Goal: Information Seeking & Learning: Check status

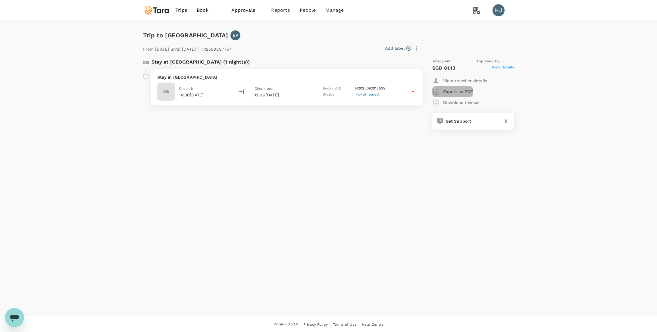
click at [460, 92] on p "Export as PDF" at bounding box center [458, 92] width 30 height 6
click at [454, 102] on p "Download invoice" at bounding box center [461, 102] width 36 height 6
click at [501, 69] on span "View details" at bounding box center [503, 67] width 22 height 7
drag, startPoint x: 352, startPoint y: 186, endPoint x: 364, endPoint y: 200, distance: 19.2
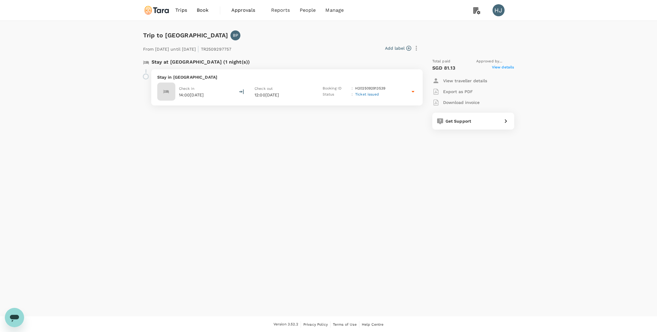
drag, startPoint x: 364, startPoint y: 200, endPoint x: 347, endPoint y: 181, distance: 26.2
drag, startPoint x: 396, startPoint y: 190, endPoint x: 345, endPoint y: 188, distance: 50.6
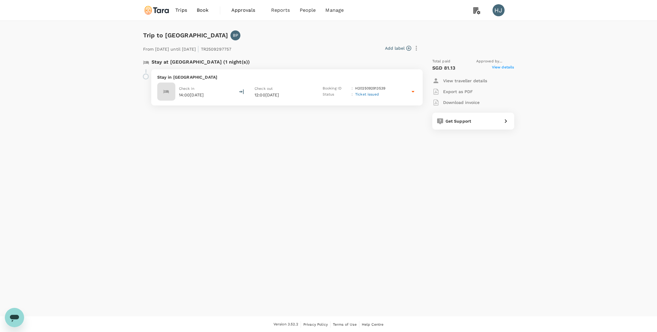
copy p "Attend JET framework event and ANC forum"
click at [279, 36] on span "Bookings" at bounding box center [272, 33] width 18 height 6
click at [450, 91] on p "Export as PDF" at bounding box center [458, 92] width 30 height 6
click at [447, 101] on p "Download invoice" at bounding box center [461, 102] width 36 height 6
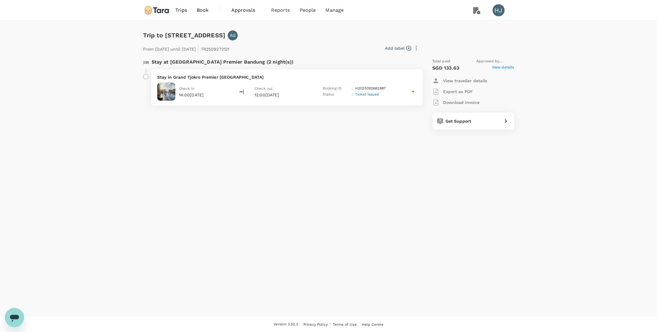
click at [497, 68] on span "View details" at bounding box center [503, 67] width 22 height 7
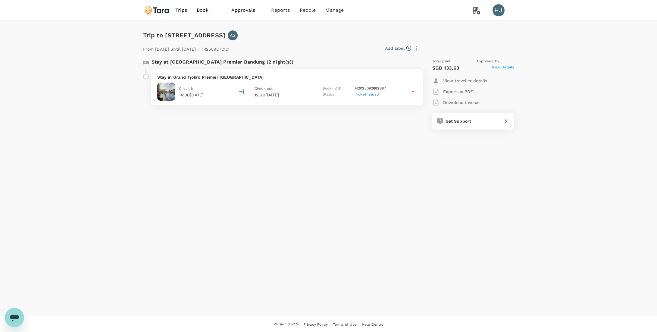
copy p "Gas convening"
click at [462, 90] on p "Export as PDF" at bounding box center [458, 92] width 30 height 6
click at [451, 102] on p "Download invoice" at bounding box center [461, 102] width 36 height 6
click at [506, 68] on span "View details" at bounding box center [503, 67] width 22 height 7
drag, startPoint x: 369, startPoint y: 187, endPoint x: 387, endPoint y: 198, distance: 20.9
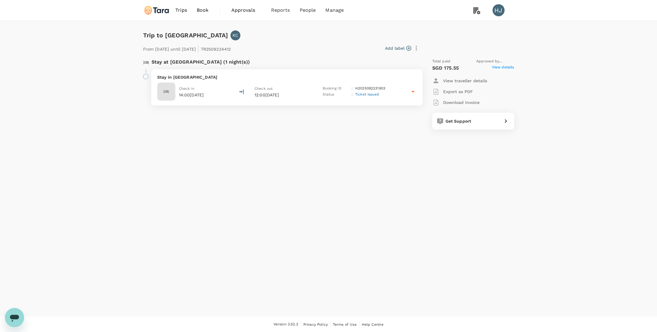
copy p "attending FPCI event in Jakarta on october 4th,2025."
click at [500, 68] on span "View details" at bounding box center [503, 67] width 22 height 7
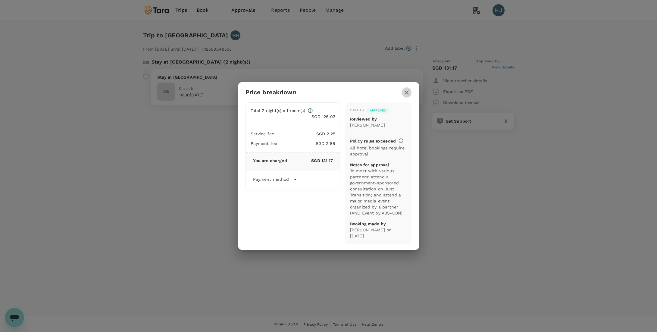
click at [409, 91] on icon "button" at bounding box center [406, 92] width 7 height 7
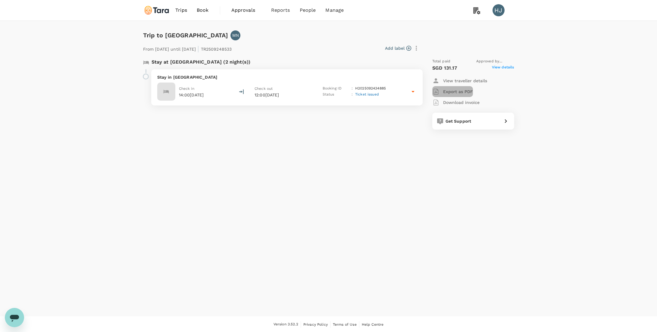
click at [468, 93] on p "Export as PDF" at bounding box center [458, 92] width 30 height 6
click at [460, 103] on p "Download invoice" at bounding box center [461, 102] width 36 height 6
click at [500, 66] on span "View details" at bounding box center [503, 67] width 22 height 7
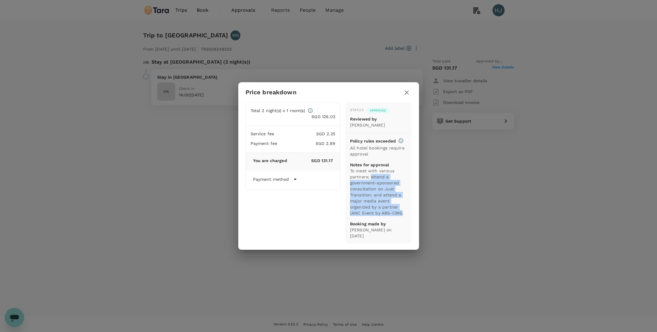
drag, startPoint x: 371, startPoint y: 177, endPoint x: 401, endPoint y: 212, distance: 46.1
click at [401, 212] on p "To meet with various partners; attend a government-sponsored consultation on Ju…" at bounding box center [378, 192] width 57 height 48
copy p "attend a government-sponsored consultation on Just Transition; and attend a maj…"
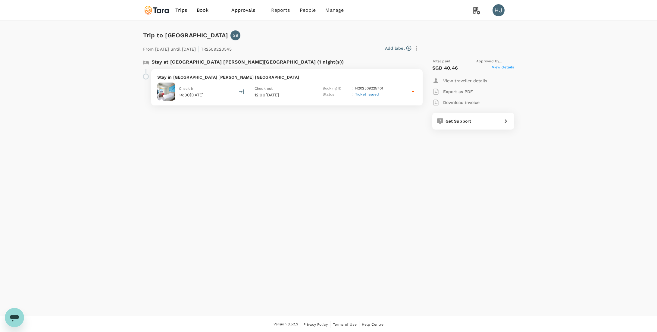
click at [468, 94] on p "Export as PDF" at bounding box center [458, 92] width 30 height 6
click at [457, 104] on p "Download invoice" at bounding box center [461, 102] width 36 height 6
click at [497, 67] on span "View details" at bounding box center [503, 67] width 22 height 7
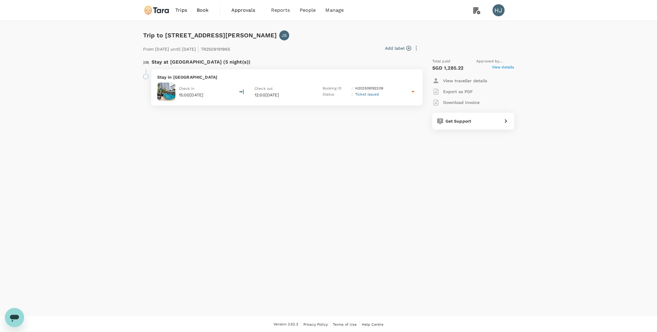
click at [454, 92] on p "Export as PDF" at bounding box center [458, 92] width 30 height 6
click at [448, 104] on p "Download invoice" at bounding box center [461, 102] width 36 height 6
click at [498, 67] on span "View details" at bounding box center [503, 67] width 22 height 7
copy p "Attend Funders Table"
drag, startPoint x: 385, startPoint y: 189, endPoint x: 380, endPoint y: 197, distance: 9.7
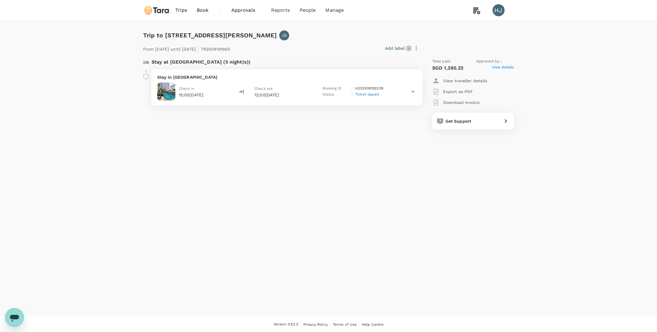
click at [462, 93] on p "Export as PDF" at bounding box center [458, 92] width 30 height 6
click at [456, 99] on p "Download invoice" at bounding box center [461, 102] width 36 height 6
click at [501, 65] on span "View details" at bounding box center [503, 67] width 22 height 7
click at [497, 64] on span "View details" at bounding box center [503, 67] width 22 height 7
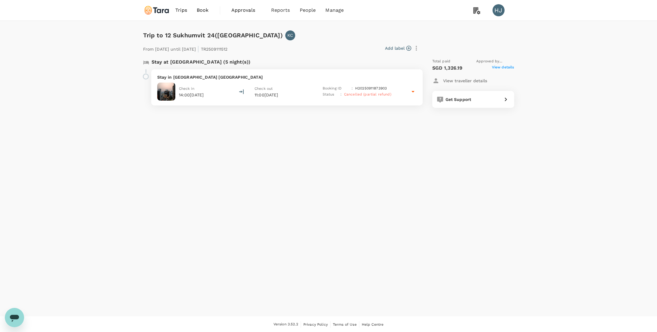
drag, startPoint x: 351, startPoint y: 172, endPoint x: 370, endPoint y: 180, distance: 21.3
copy p "Satay Gathering (29 Sept – 4 Oct)"
click at [412, 92] on icon at bounding box center [412, 91] width 7 height 7
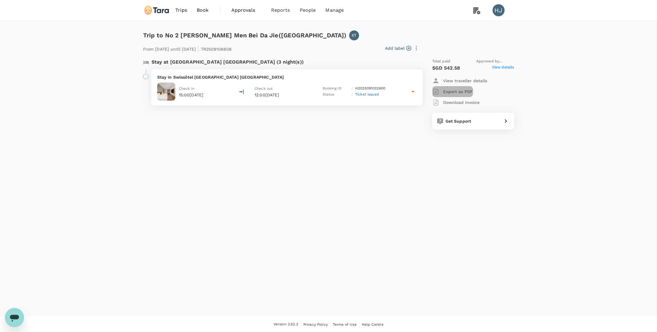
click at [453, 91] on p "Export as PDF" at bounding box center [458, 92] width 30 height 6
click at [448, 102] on p "Download invoice" at bounding box center [461, 102] width 36 height 6
click at [508, 67] on span "View details" at bounding box center [503, 67] width 22 height 7
copy p "EFC China Week to meet other organizations"
drag, startPoint x: 350, startPoint y: 195, endPoint x: 399, endPoint y: 201, distance: 49.4
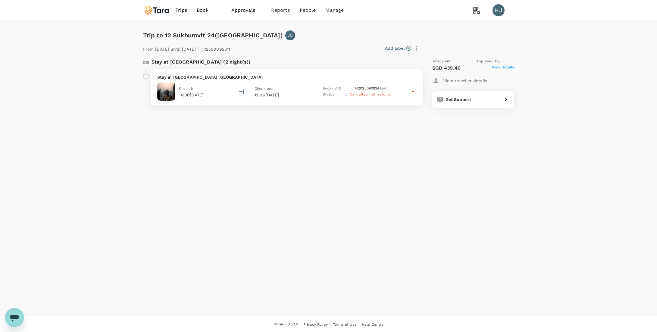
click at [329, 160] on div "Trip to 12 Sukhumvit 24(Bangkok) JC From 02 Oct 2025 until 04 Oct 2025 | TR2509…" at bounding box center [328, 168] width 657 height 295
click at [409, 88] on icon at bounding box center [412, 91] width 7 height 7
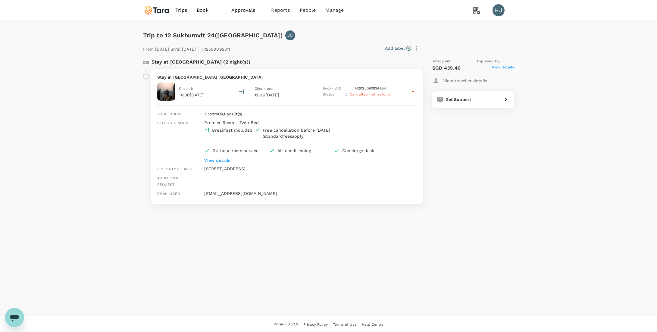
click at [509, 67] on span "View details" at bounding box center [503, 67] width 22 height 7
click at [500, 68] on span "View details" at bounding box center [503, 67] width 22 height 7
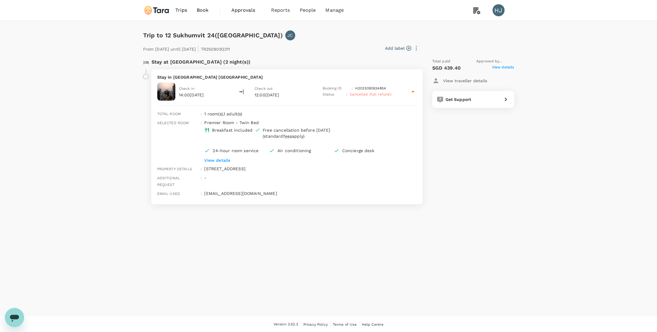
drag, startPoint x: 392, startPoint y: 172, endPoint x: 409, endPoint y: 173, distance: 16.6
drag, startPoint x: 390, startPoint y: 173, endPoint x: 419, endPoint y: 175, distance: 29.0
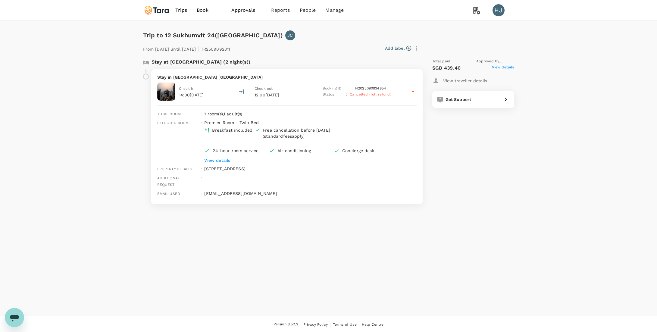
drag, startPoint x: 405, startPoint y: 173, endPoint x: 391, endPoint y: 174, distance: 13.6
copy p "174342"
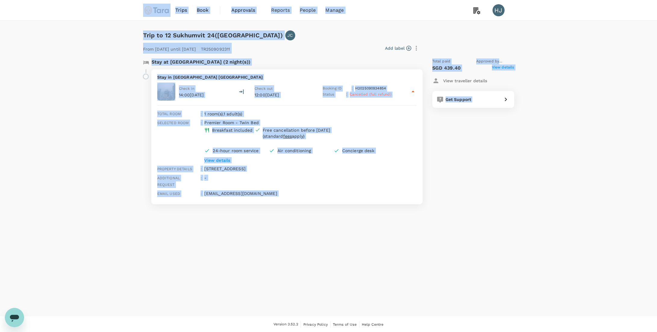
drag, startPoint x: 135, startPoint y: 14, endPoint x: 503, endPoint y: 229, distance: 426.3
click at [503, 229] on div "Trips Book Approvals 0 Reports People Manage HJ Trip to 12 Sukhumvit 24(Bangkok…" at bounding box center [328, 166] width 657 height 332
click at [503, 229] on div "Trip to 12 Sukhumvit 24(Bangkok) JC From 02 Oct 2025 until 04 Oct 2025 | TR2509…" at bounding box center [328, 168] width 657 height 295
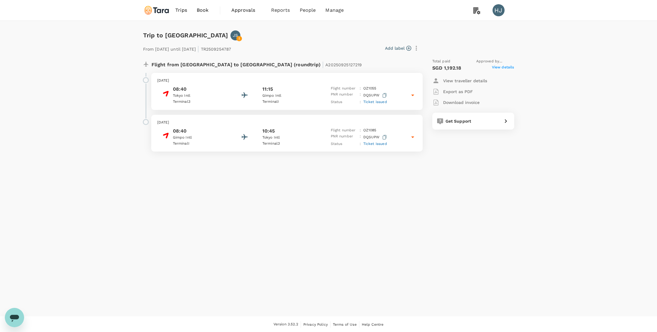
click at [464, 92] on p "Export as PDF" at bounding box center [458, 92] width 30 height 6
click at [459, 101] on p "Download invoice" at bounding box center [461, 102] width 36 height 6
click at [496, 66] on span "View details" at bounding box center [503, 67] width 22 height 7
copy p "CJK—ASEAN Track 1.5 event."
drag, startPoint x: 350, startPoint y: 191, endPoint x: 362, endPoint y: 199, distance: 14.5
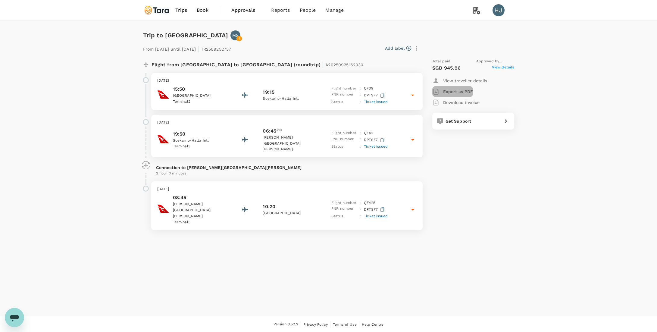
click at [459, 94] on p "Export as PDF" at bounding box center [458, 92] width 30 height 6
click at [454, 99] on div "Download invoice" at bounding box center [455, 102] width 47 height 7
click at [496, 66] on span "View details" at bounding box center [503, 67] width 22 height 7
drag, startPoint x: 352, startPoint y: 182, endPoint x: 387, endPoint y: 204, distance: 41.3
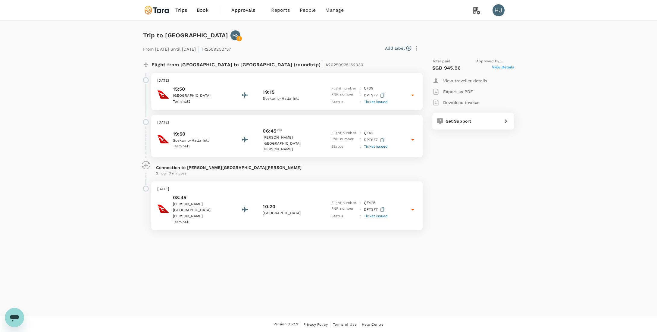
copy p "China Indonesia meeting and Nickel meetings, debrief day with Indonesia,"
drag, startPoint x: 351, startPoint y: 182, endPoint x: 406, endPoint y: 196, distance: 57.1
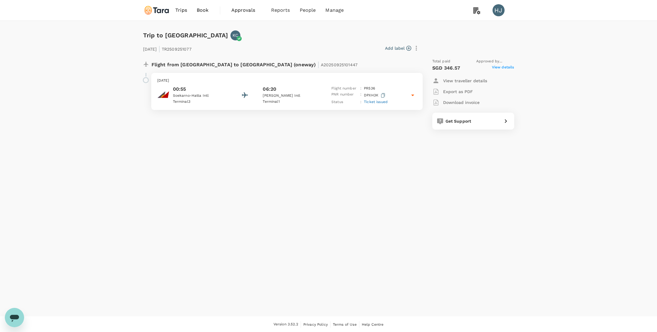
click at [458, 93] on p "Export as PDF" at bounding box center [458, 92] width 30 height 6
click at [456, 101] on p "Download invoice" at bounding box center [461, 102] width 36 height 6
click at [510, 65] on span "View details" at bounding box center [503, 67] width 22 height 7
drag, startPoint x: 396, startPoint y: 192, endPoint x: 396, endPoint y: 197, distance: 5.1
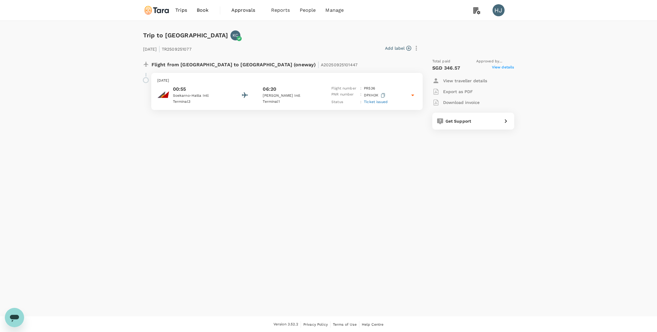
copy p "FPCI ASEAN event"
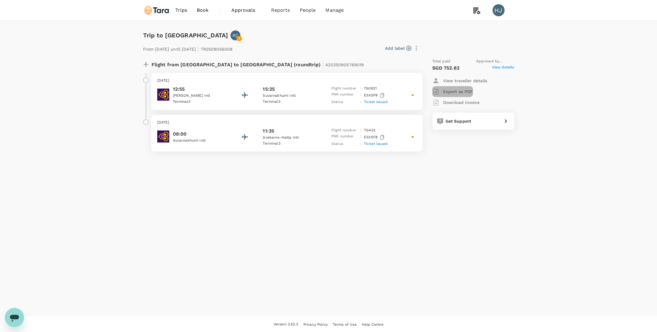
click at [467, 90] on p "Export as PDF" at bounding box center [458, 92] width 30 height 6
click at [459, 102] on p "Download invoice" at bounding box center [461, 102] width 36 height 6
click at [505, 69] on span "View details" at bounding box center [503, 67] width 22 height 7
copy p "BKK Climate Action Week, meet with Thailand partners, face to face meeting with…"
drag, startPoint x: 396, startPoint y: 176, endPoint x: 397, endPoint y: 207, distance: 31.0
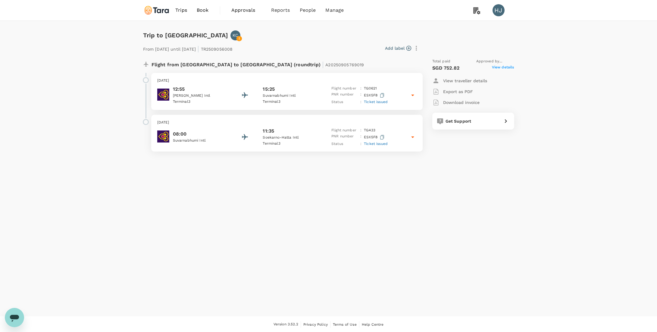
click at [458, 89] on p "Export as PDF" at bounding box center [458, 92] width 30 height 6
click at [452, 105] on p "Download invoice" at bounding box center [461, 102] width 36 height 6
click at [507, 69] on span "View details" at bounding box center [503, 67] width 22 height 7
drag, startPoint x: 350, startPoint y: 189, endPoint x: 362, endPoint y: 194, distance: 13.3
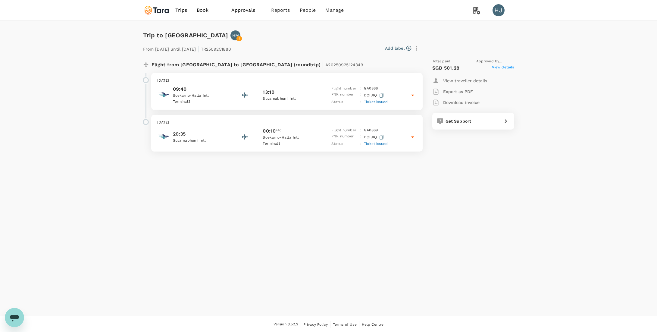
copy p "Power market training by Agora"
click at [456, 88] on div "Export as PDF" at bounding box center [452, 91] width 41 height 7
click at [453, 100] on p "Download invoice" at bounding box center [461, 102] width 36 height 6
click at [501, 64] on span "Approved by [PERSON_NAME] [PERSON_NAME] Lo" at bounding box center [495, 61] width 38 height 6
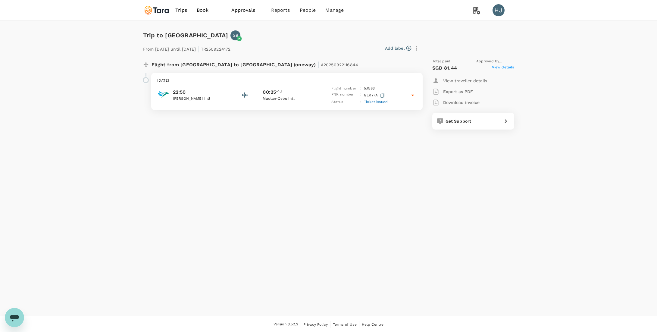
click at [501, 66] on span "View details" at bounding box center [503, 67] width 22 height 7
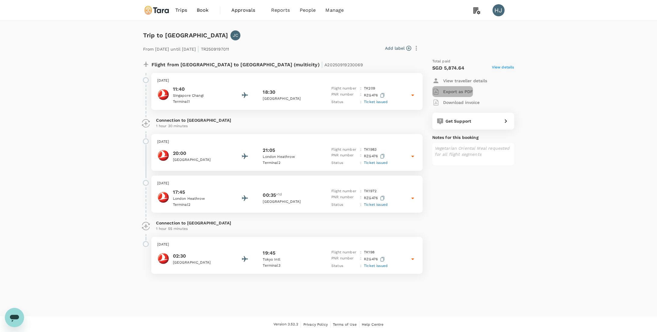
click at [464, 92] on p "Export as PDF" at bounding box center [458, 92] width 30 height 6
click at [456, 106] on button "Download invoice" at bounding box center [455, 102] width 47 height 11
click at [508, 72] on div "Total paid SGD 5,874.64 View details View traveller details Export as PDF Downl…" at bounding box center [473, 111] width 82 height 107
click at [507, 68] on span "View details" at bounding box center [503, 67] width 22 height 7
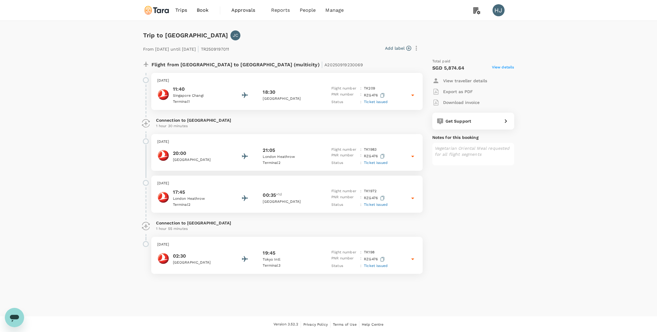
click at [501, 66] on span "View details" at bounding box center [503, 67] width 22 height 7
click at [511, 61] on div "Total paid" at bounding box center [473, 61] width 82 height 6
click at [506, 65] on span "View details" at bounding box center [503, 67] width 22 height 7
click at [505, 66] on span "View details" at bounding box center [503, 67] width 22 height 7
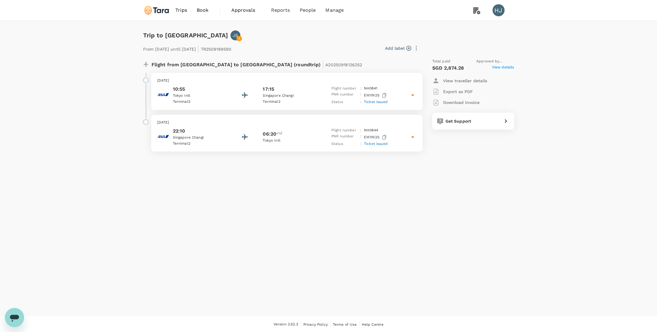
click at [466, 92] on p "Export as PDF" at bounding box center [458, 92] width 30 height 6
click at [468, 94] on div "Export as PDF" at bounding box center [452, 91] width 41 height 7
click at [456, 103] on p "Download invoice" at bounding box center [461, 102] width 36 height 6
click at [500, 66] on span "View details" at bounding box center [503, 67] width 22 height 7
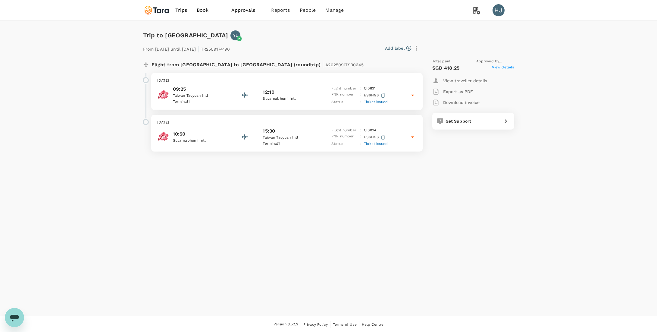
copy p "Renewable energy training with Agora"
click at [464, 90] on p "Export as PDF" at bounding box center [458, 92] width 30 height 6
click at [456, 101] on p "Download invoice" at bounding box center [461, 102] width 36 height 6
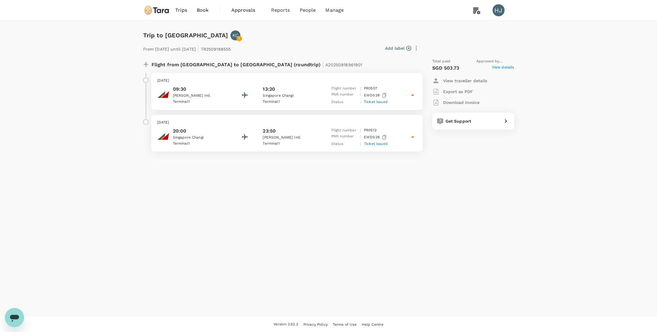
click at [496, 69] on span "View details" at bounding box center [503, 67] width 22 height 7
copy p "Join the Funders Table [DATE] and LT/PLT meeting [DATE]"
drag, startPoint x: 350, startPoint y: 186, endPoint x: 395, endPoint y: 195, distance: 45.2
click at [464, 94] on p "Export as PDF" at bounding box center [458, 92] width 30 height 6
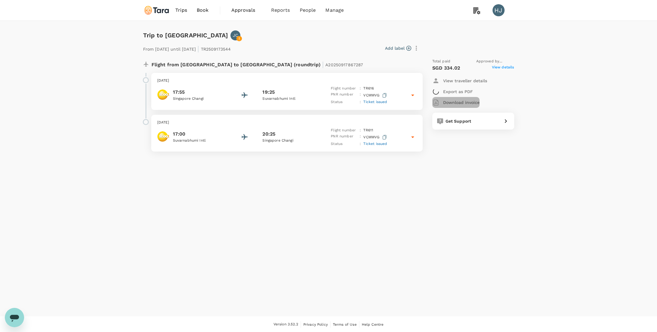
click at [457, 100] on p "Download invoice" at bounding box center [461, 102] width 36 height 6
click at [504, 70] on span "View details" at bounding box center [503, 67] width 22 height 7
drag, startPoint x: 371, startPoint y: 193, endPoint x: 377, endPoint y: 197, distance: 7.4
copy p "Bangkok Climate Action Week"
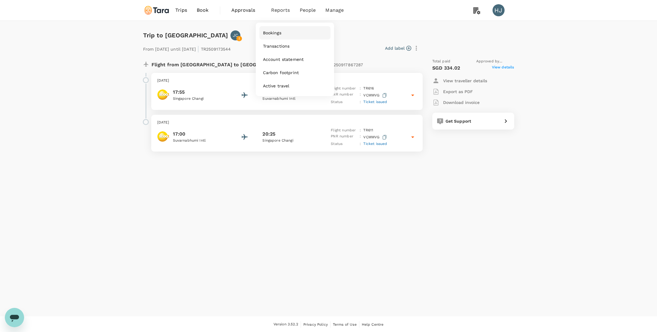
click at [281, 33] on span "Bookings" at bounding box center [272, 33] width 18 height 6
click at [467, 92] on p "Export as PDF" at bounding box center [458, 92] width 30 height 6
click at [459, 102] on p "Download invoice" at bounding box center [461, 102] width 36 height 6
click at [496, 67] on span "View details" at bounding box center [503, 67] width 22 height 7
drag, startPoint x: 349, startPoint y: 179, endPoint x: 367, endPoint y: 202, distance: 28.5
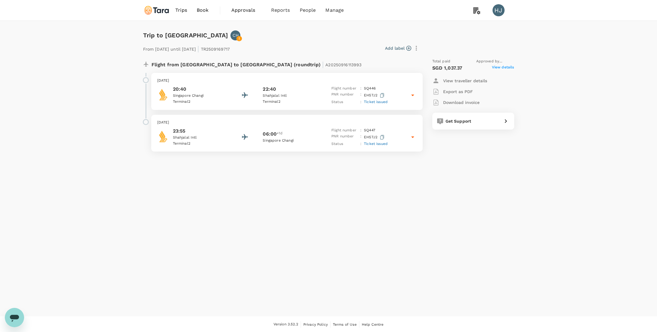
copy p "Onboarding and handover to [GEOGRAPHIC_DATA] Program Director; f2f meetings wit…"
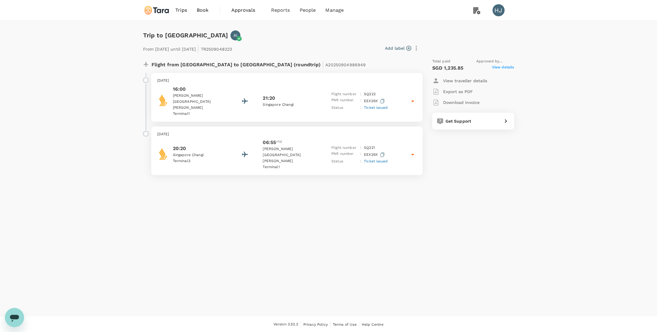
click at [460, 89] on p "Export as PDF" at bounding box center [458, 92] width 30 height 6
click at [455, 101] on p "Download invoice" at bounding box center [461, 102] width 36 height 6
click at [500, 67] on span "View details" at bounding box center [503, 67] width 22 height 7
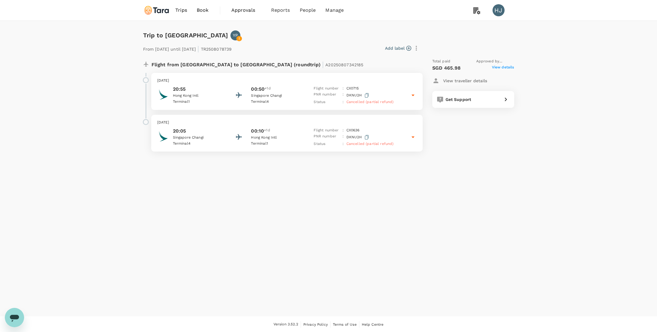
click at [509, 66] on span "View details" at bounding box center [503, 67] width 22 height 7
click at [511, 66] on span "View details" at bounding box center [503, 67] width 22 height 7
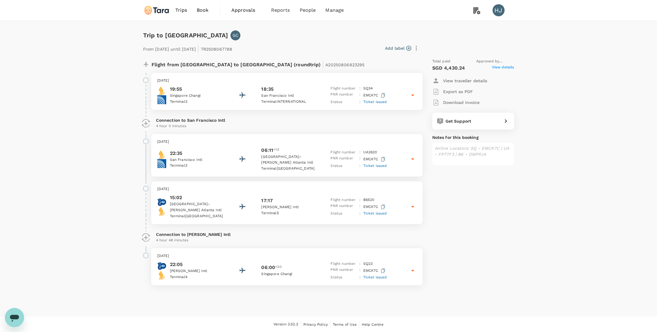
click at [460, 89] on p "Export as PDF" at bounding box center [458, 92] width 30 height 6
click at [454, 102] on p "Download invoice" at bounding box center [461, 102] width 36 height 6
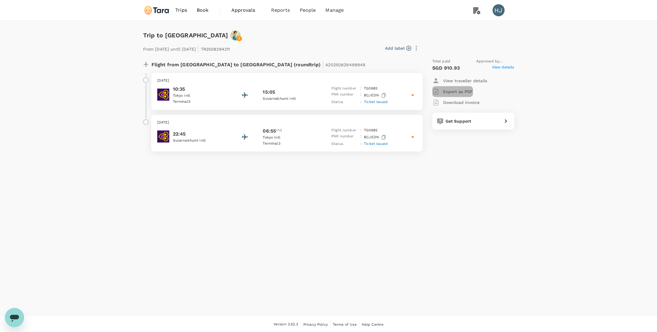
click at [469, 94] on p "Export as PDF" at bounding box center [458, 92] width 30 height 6
click at [459, 102] on p "Download invoice" at bounding box center [461, 102] width 36 height 6
click at [503, 68] on span "View details" at bounding box center [503, 67] width 22 height 7
drag, startPoint x: 350, startPoint y: 187, endPoint x: 389, endPoint y: 197, distance: 40.1
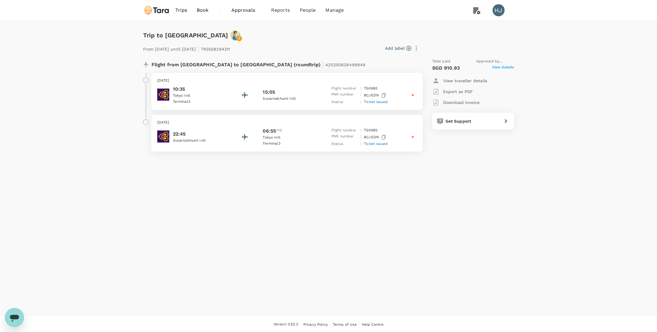
copy p "renewables market design training in Bangkok, organized by Agora"
click at [463, 95] on button "Export as PDF" at bounding box center [452, 91] width 41 height 11
click at [457, 101] on p "Download invoice" at bounding box center [461, 102] width 36 height 6
click at [528, 261] on div "Trip to [GEOGRAPHIC_DATA] [DATE] | TR2507234654 Add label Flight from [GEOGRAPH…" at bounding box center [328, 168] width 657 height 295
click at [447, 90] on p "Export as PDF" at bounding box center [458, 92] width 30 height 6
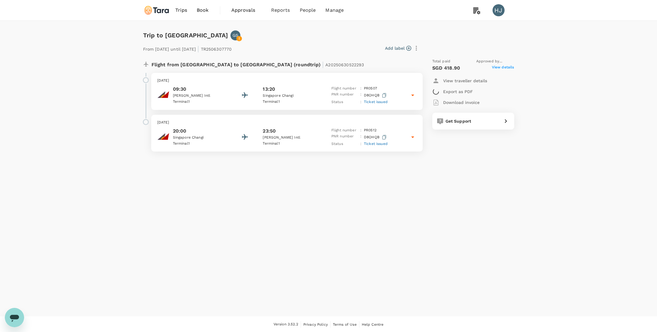
click at [446, 102] on p "Download invoice" at bounding box center [461, 102] width 36 height 6
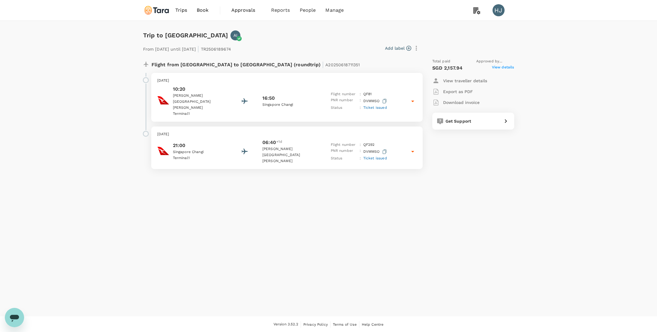
click at [464, 89] on p "Export as PDF" at bounding box center [458, 92] width 30 height 6
click at [463, 100] on p "Download invoice" at bounding box center [461, 102] width 36 height 6
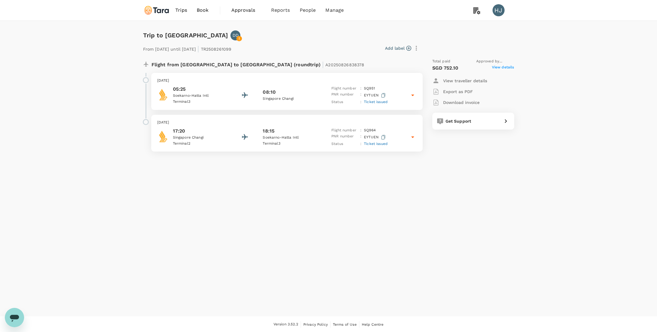
click at [465, 93] on p "Export as PDF" at bounding box center [458, 92] width 30 height 6
click at [463, 102] on p "Download invoice" at bounding box center [461, 102] width 36 height 6
